Goal: Task Accomplishment & Management: Manage account settings

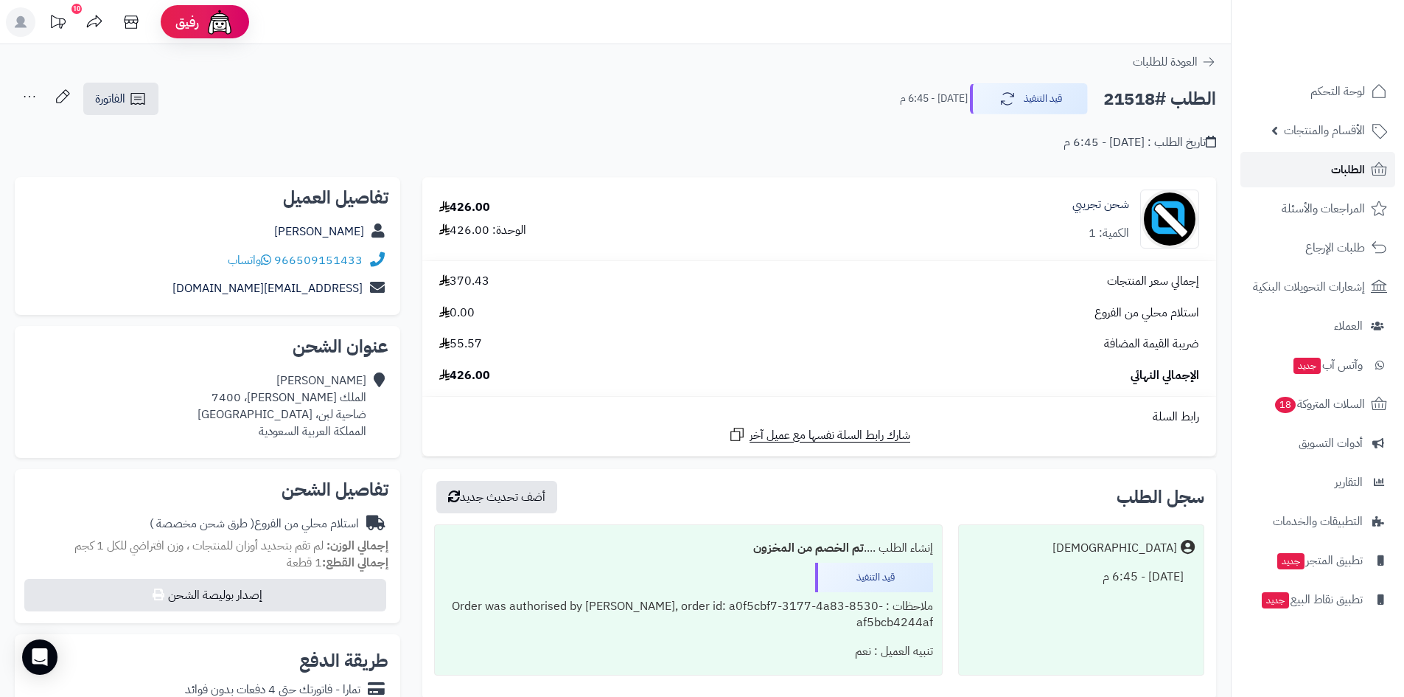
click at [1354, 167] on span "الطلبات" at bounding box center [1348, 169] width 34 height 21
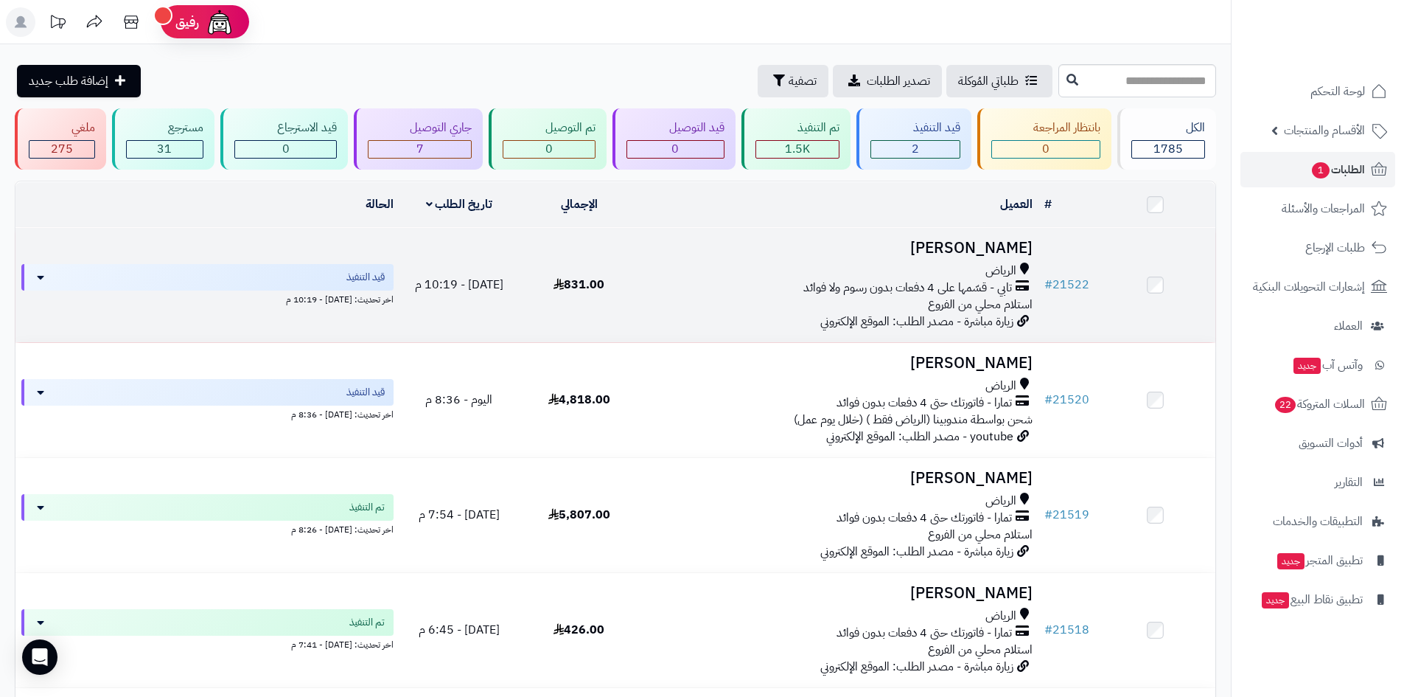
click at [682, 279] on div "تابي - قسّمها على 4 دفعات بدون رسوم ولا فوائد" at bounding box center [839, 287] width 388 height 17
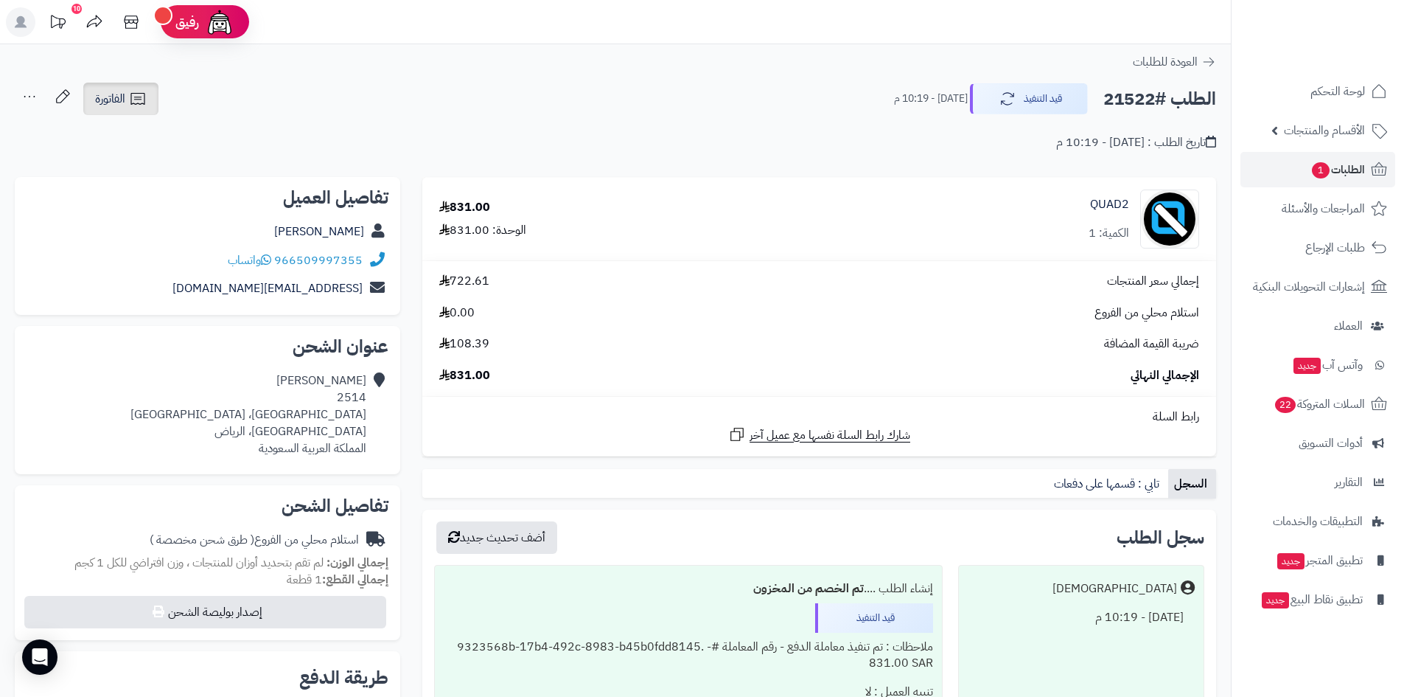
click at [130, 105] on icon at bounding box center [138, 99] width 18 height 18
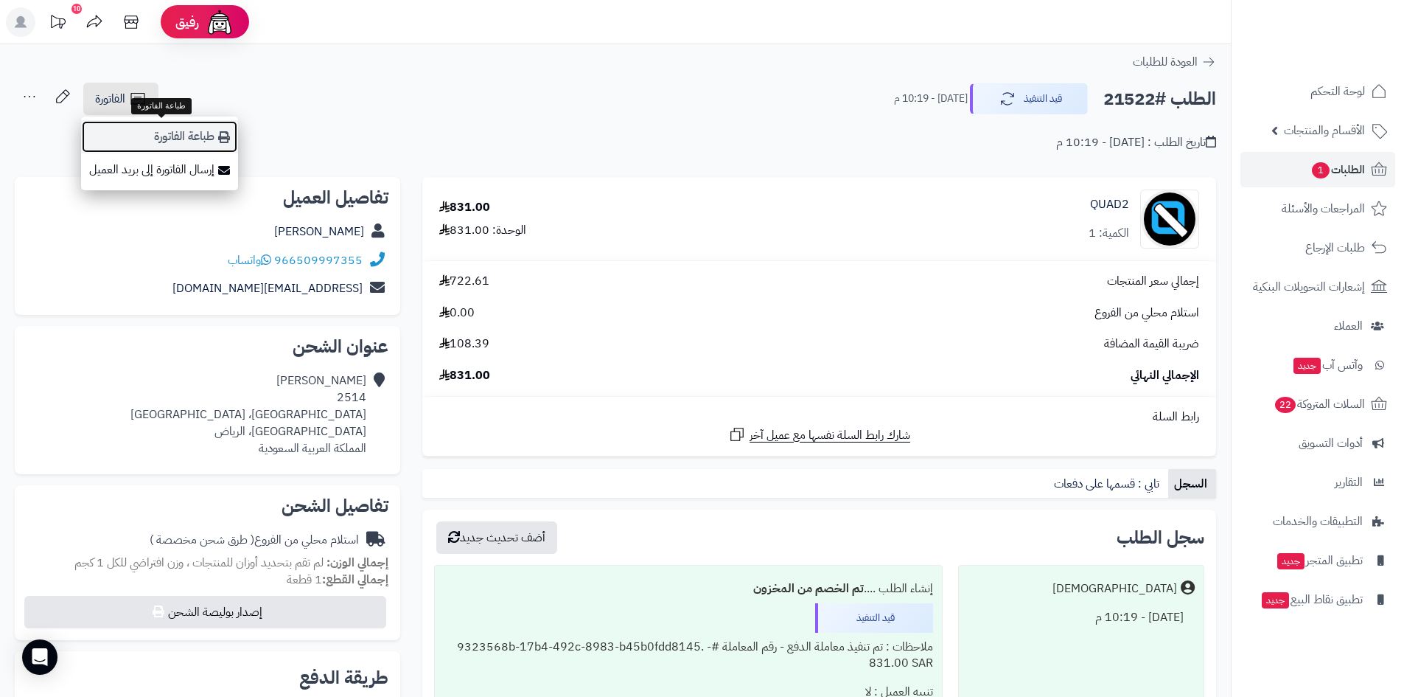
click at [212, 140] on link "طباعة الفاتورة" at bounding box center [159, 136] width 157 height 33
